Goal: Check status

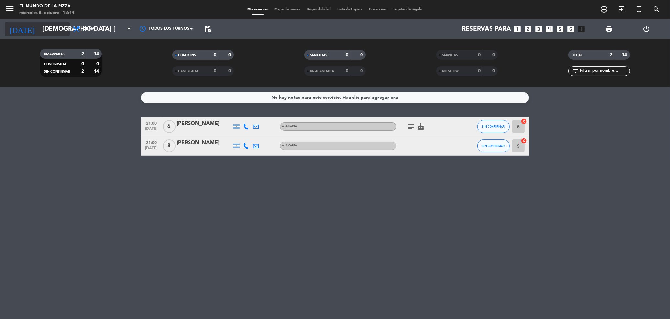
click at [51, 30] on input "[DEMOGRAPHIC_DATA] [DATE]" at bounding box center [78, 29] width 79 height 14
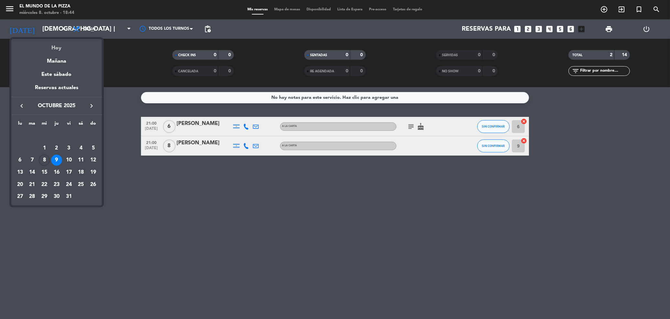
click at [52, 44] on div "Hoy" at bounding box center [56, 45] width 90 height 13
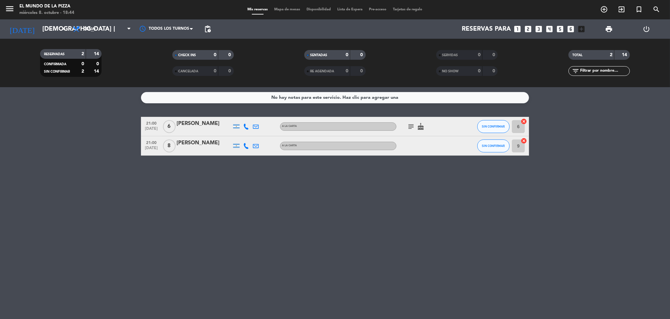
type input "mié. [DATE]"
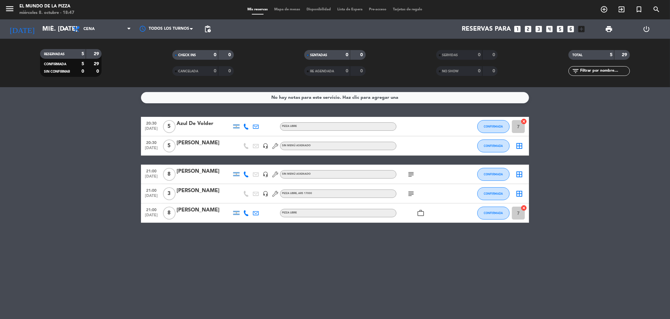
click at [192, 176] on div at bounding box center [203, 178] width 55 height 5
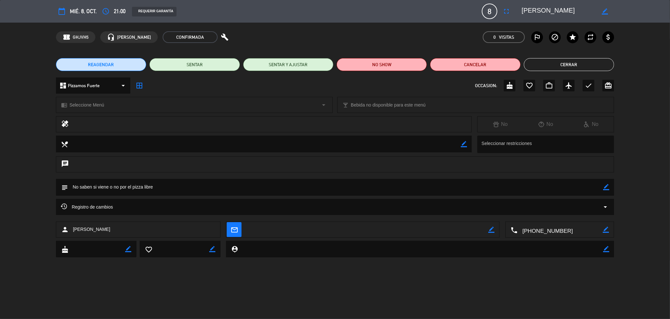
click at [568, 62] on button "Cerrar" at bounding box center [569, 64] width 90 height 13
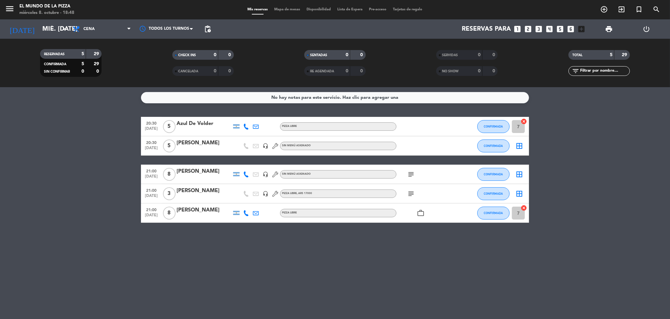
click at [414, 176] on icon "subject" at bounding box center [411, 175] width 8 height 8
click at [416, 218] on div "work_outline" at bounding box center [425, 213] width 58 height 19
click at [419, 214] on icon "work_outline" at bounding box center [421, 213] width 8 height 8
click at [409, 190] on icon "subject" at bounding box center [411, 194] width 8 height 8
click at [414, 176] on icon "subject" at bounding box center [411, 175] width 8 height 8
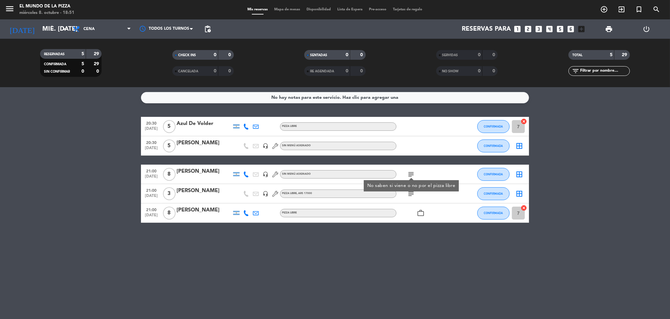
click at [411, 194] on icon "subject" at bounding box center [411, 194] width 8 height 8
